Goal: Navigation & Orientation: Understand site structure

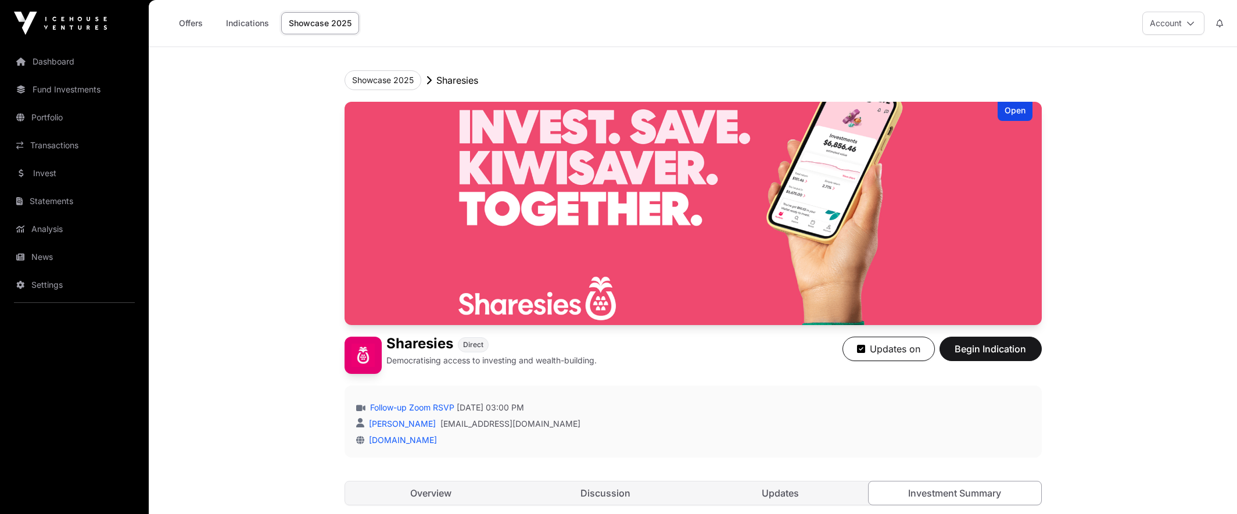
scroll to position [222, 0]
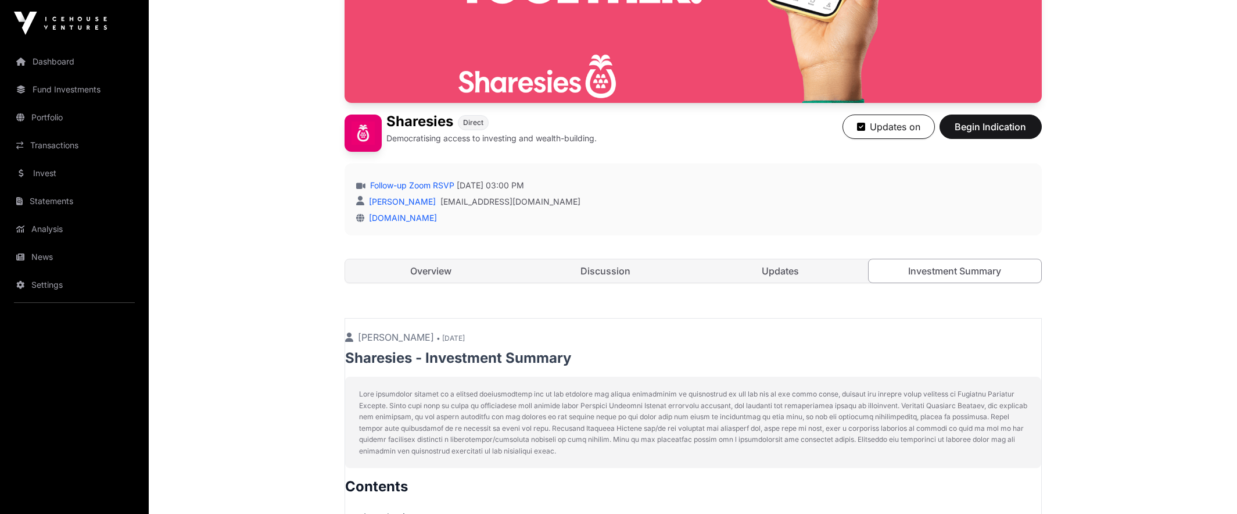
click at [613, 270] on link "Discussion" at bounding box center [605, 270] width 173 height 23
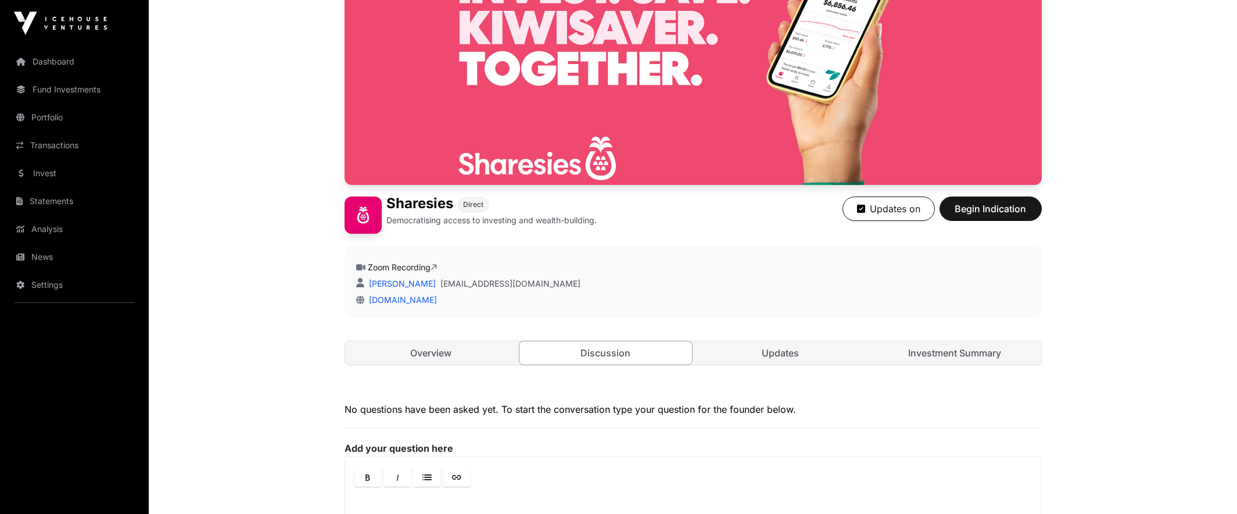
scroll to position [123, 0]
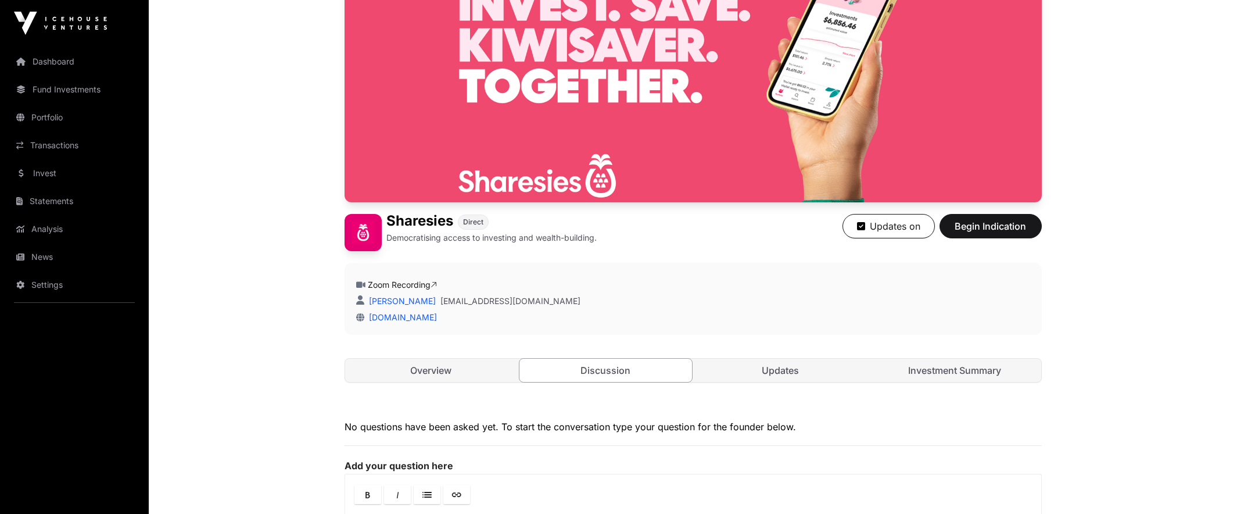
click at [953, 369] on link "Investment Summary" at bounding box center [955, 369] width 173 height 23
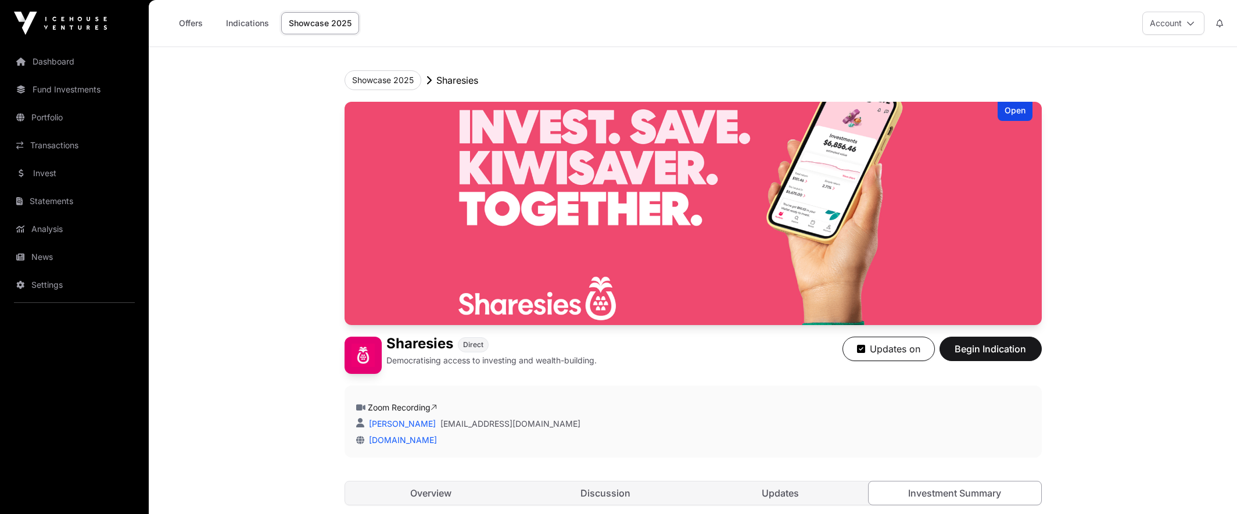
click at [55, 58] on link "Dashboard" at bounding box center [74, 62] width 130 height 26
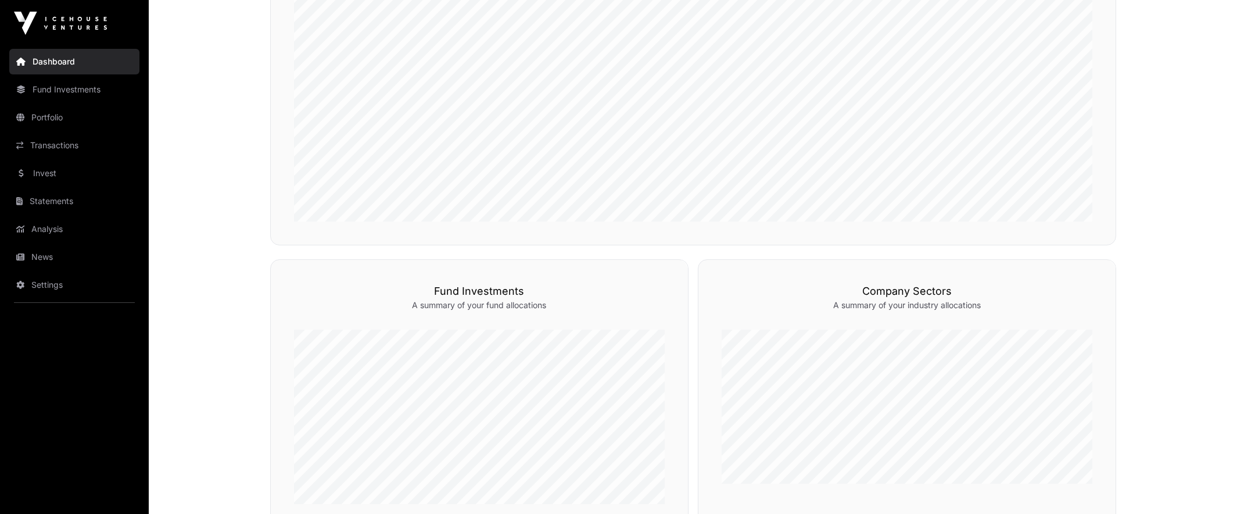
scroll to position [741, 0]
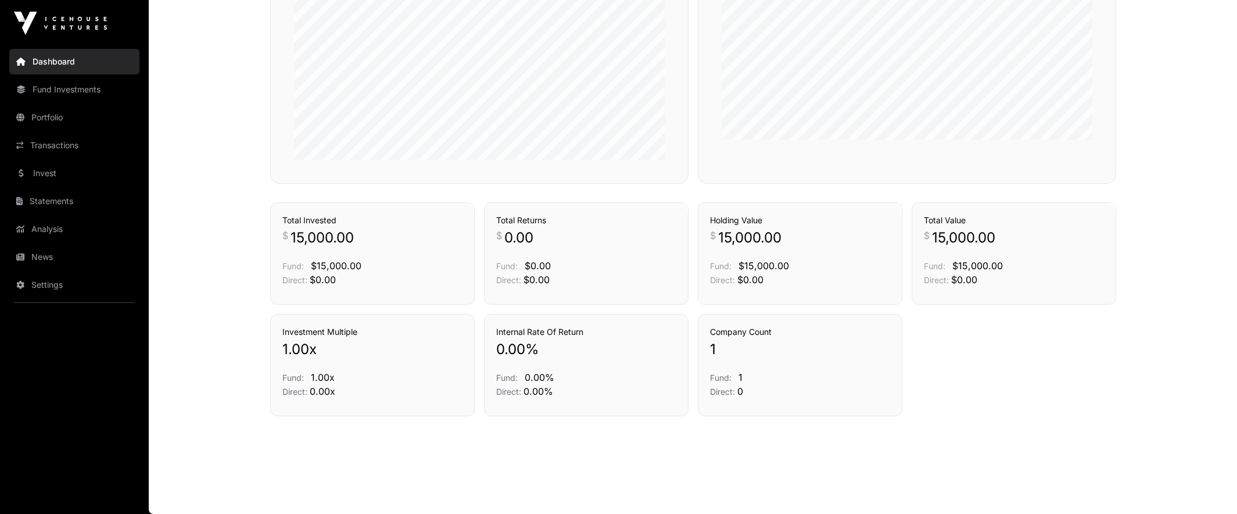
click at [55, 119] on link "Portfolio" at bounding box center [74, 118] width 130 height 26
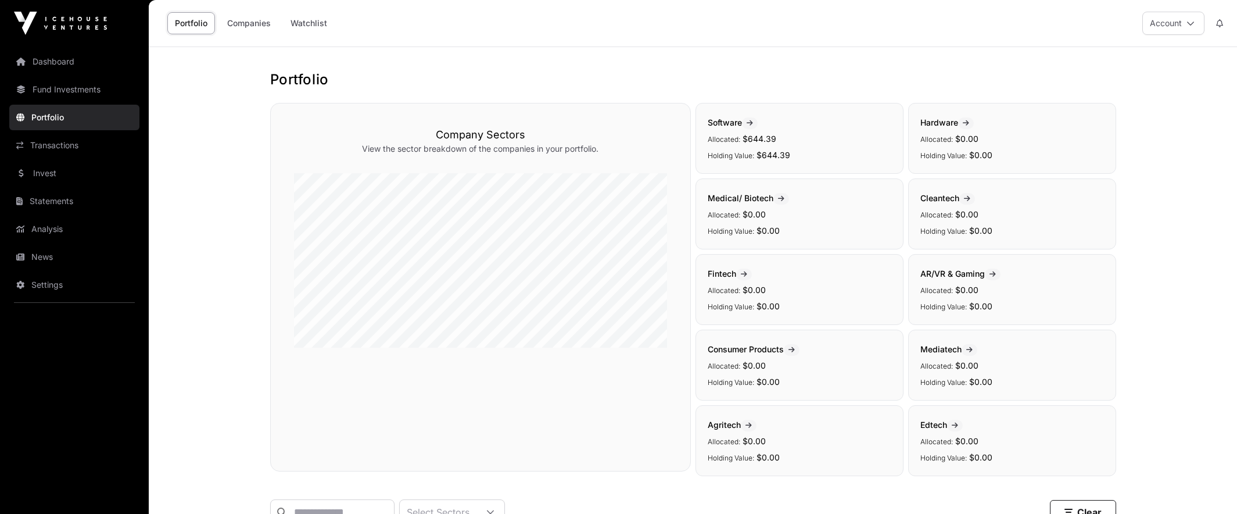
scroll to position [1, 0]
click at [247, 21] on link "Companies" at bounding box center [249, 23] width 59 height 22
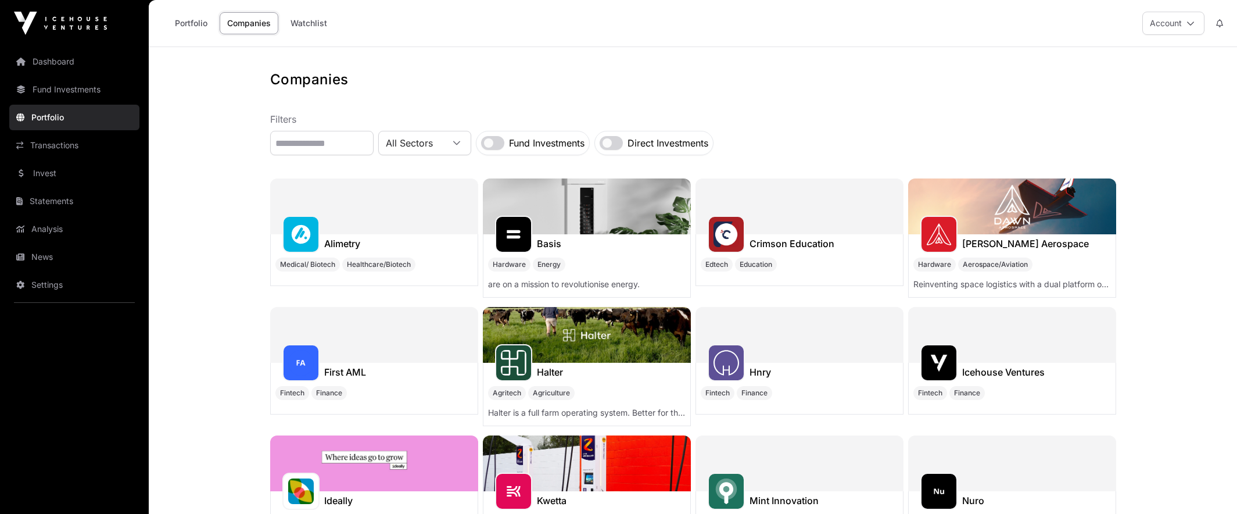
click at [72, 144] on link "Transactions" at bounding box center [74, 145] width 130 height 26
